Goal: Check status: Check status

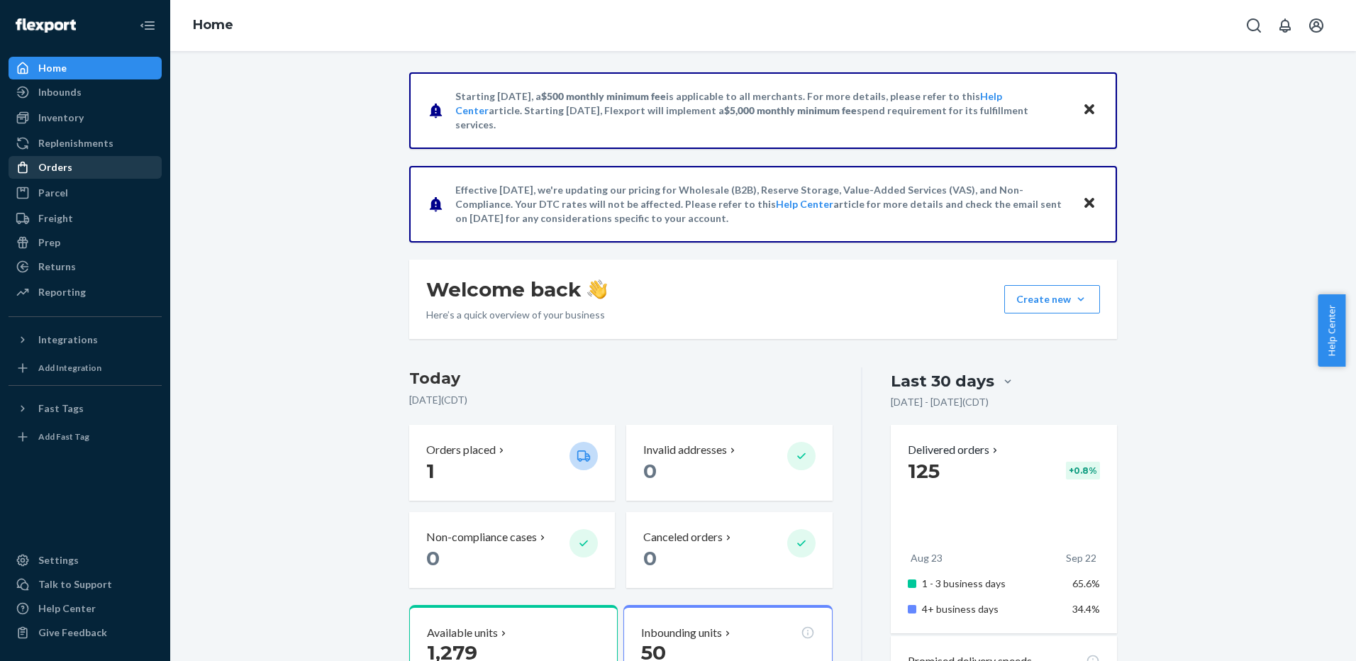
click at [80, 176] on div "Orders" at bounding box center [85, 167] width 150 height 20
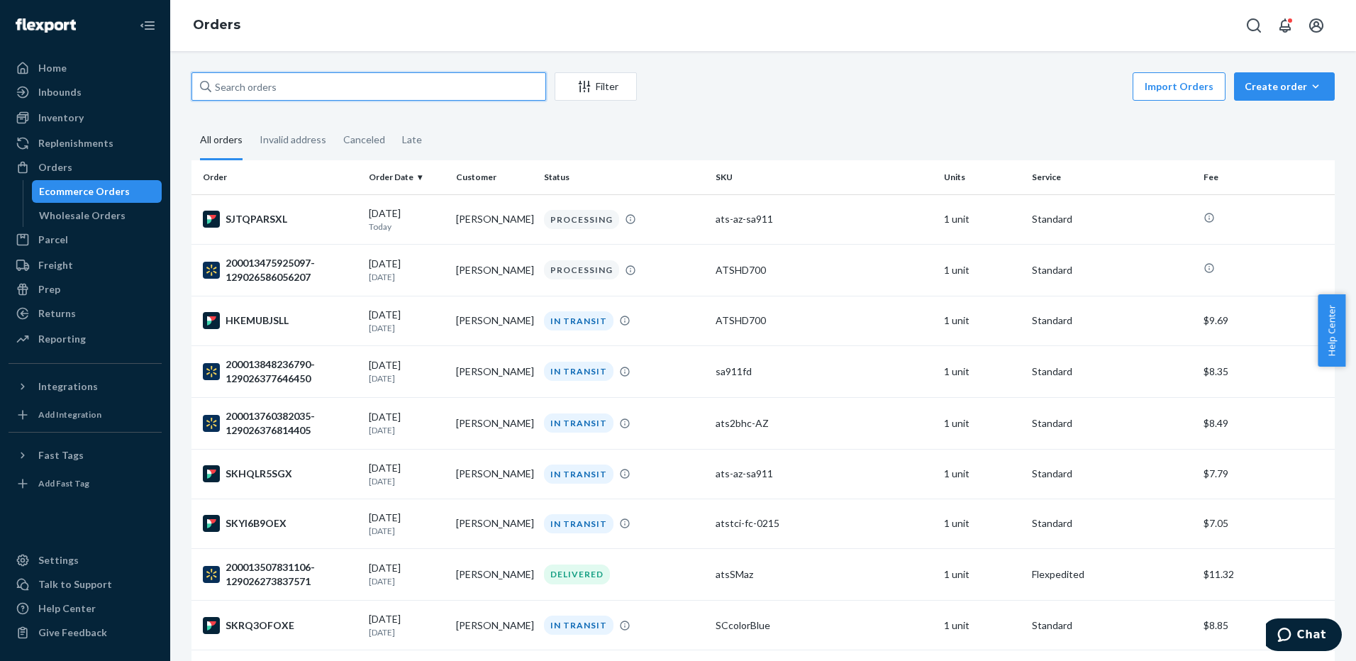
click at [374, 84] on input "text" at bounding box center [368, 86] width 355 height 28
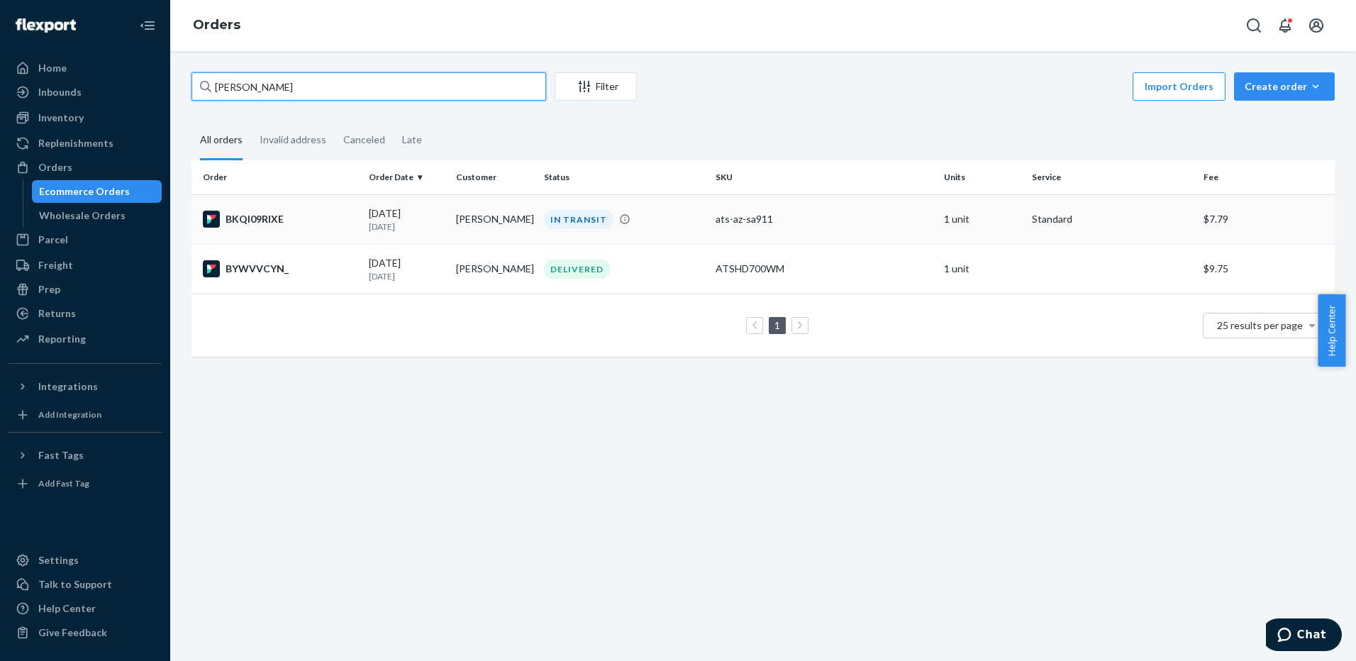
type input "[PERSON_NAME]"
click at [494, 208] on td "[PERSON_NAME]" at bounding box center [494, 219] width 88 height 50
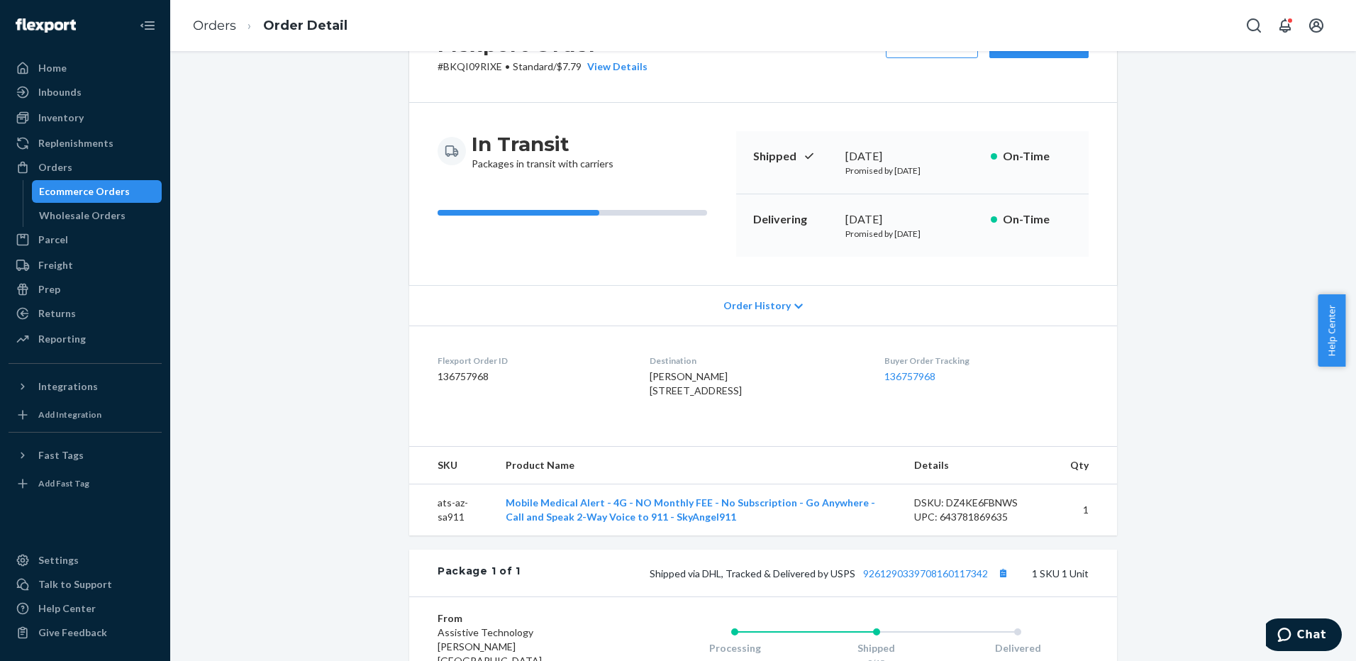
scroll to position [284, 0]
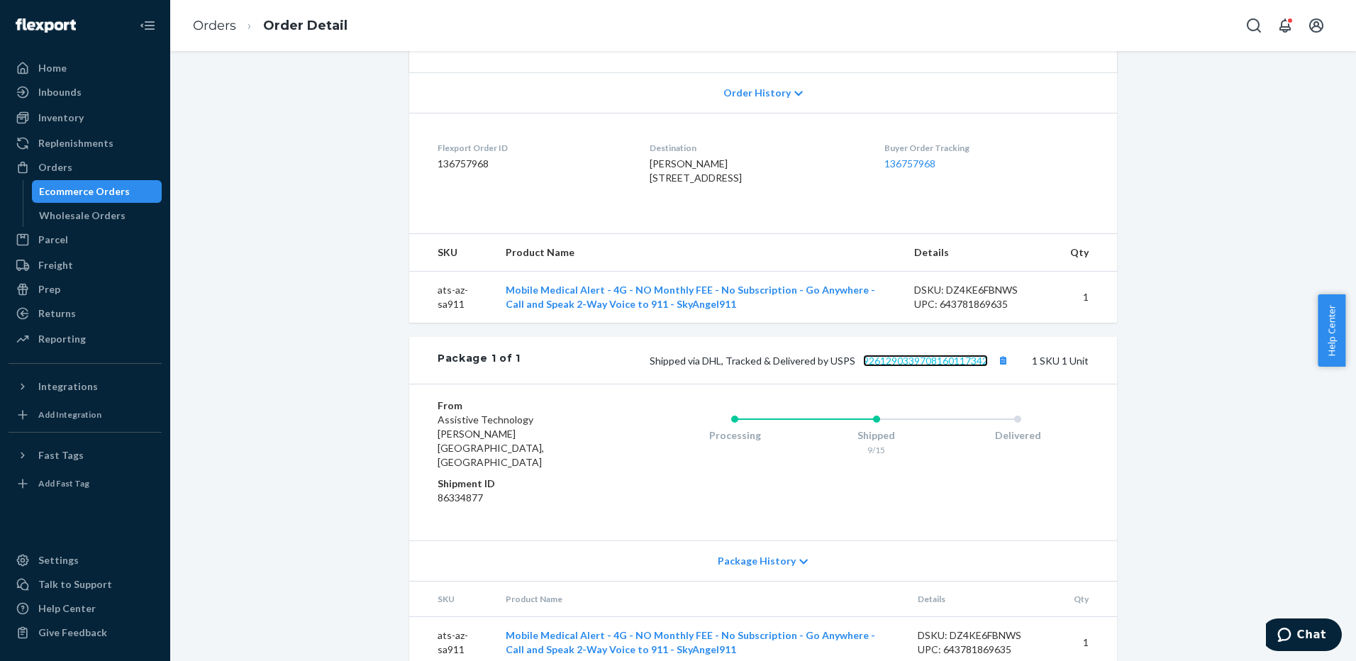
click at [944, 367] on link "9261290339708160117342" at bounding box center [925, 361] width 125 height 12
